Goal: Transaction & Acquisition: Purchase product/service

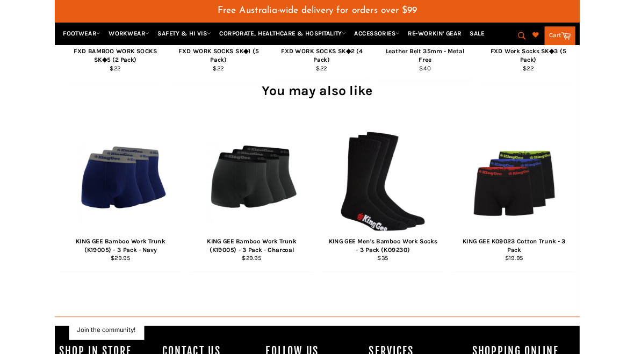
scroll to position [911, 0]
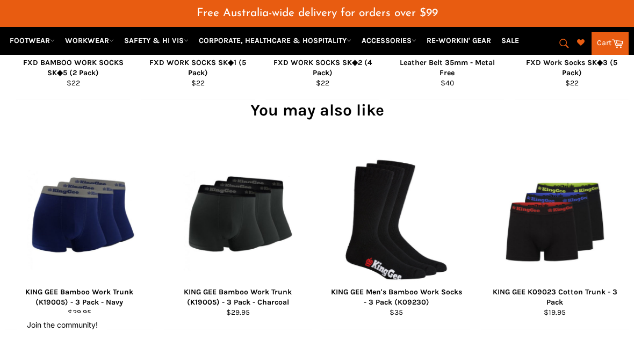
click at [233, 227] on span "View" at bounding box center [237, 236] width 73 height 27
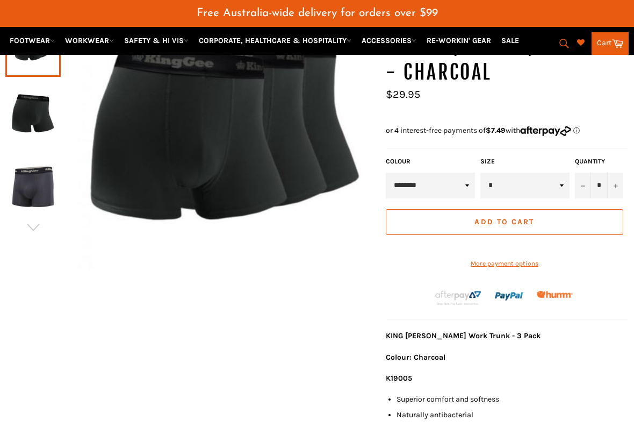
scroll to position [175, 0]
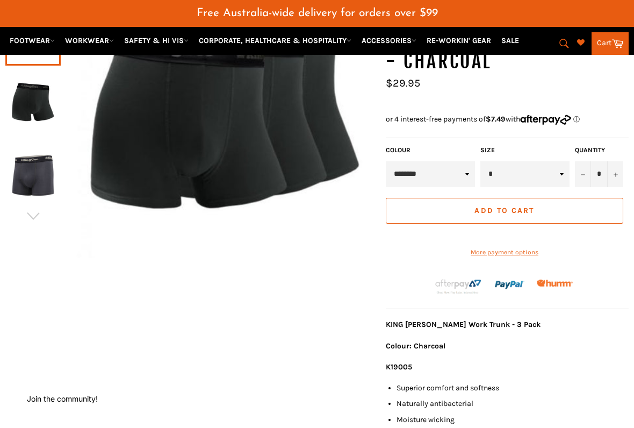
click at [560, 170] on select "* * * ** *** ***" at bounding box center [524, 174] width 89 height 26
select select "**"
click at [541, 204] on button "Add to Cart" at bounding box center [504, 211] width 237 height 26
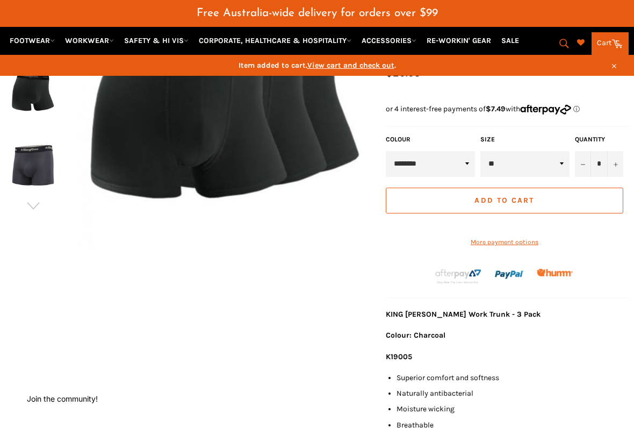
click at [611, 42] on icon at bounding box center [617, 43] width 12 height 12
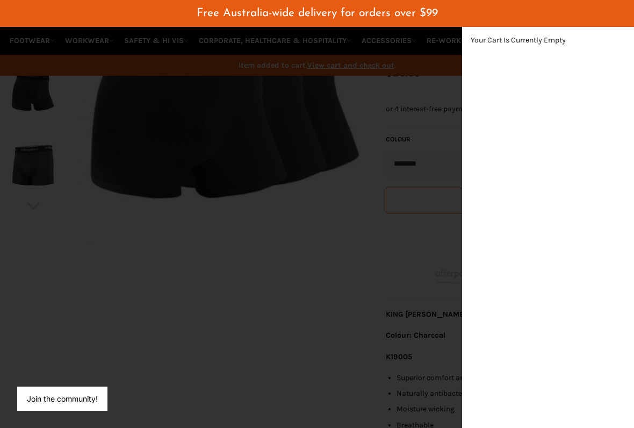
click at [302, 276] on div "modal" at bounding box center [317, 214] width 634 height 428
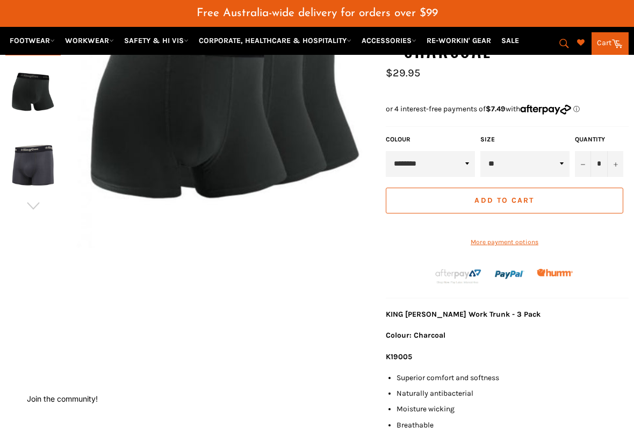
click at [515, 198] on span "Add to Cart" at bounding box center [504, 200] width 60 height 9
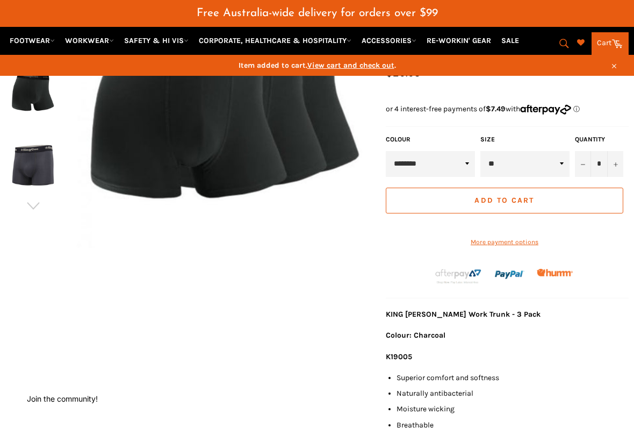
click at [355, 66] on span "View cart and check out" at bounding box center [350, 65] width 87 height 9
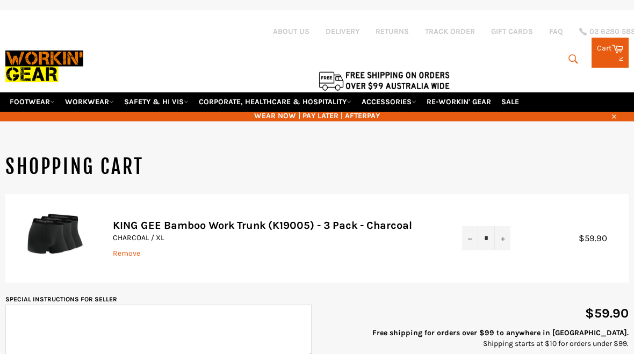
click at [469, 240] on icon "Reduce item quantity by one" at bounding box center [470, 239] width 4 height 4
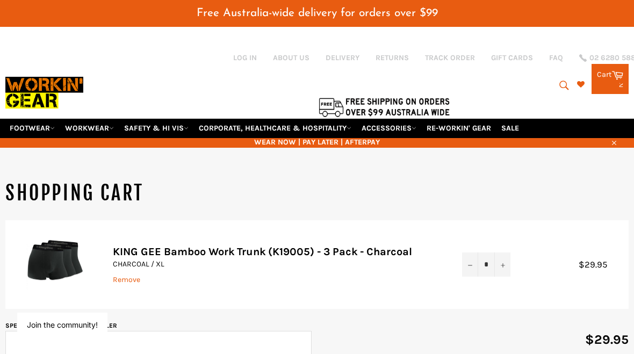
click at [472, 265] on icon "Reduce item quantity by one" at bounding box center [470, 265] width 4 height 4
